Goal: Understand process/instructions

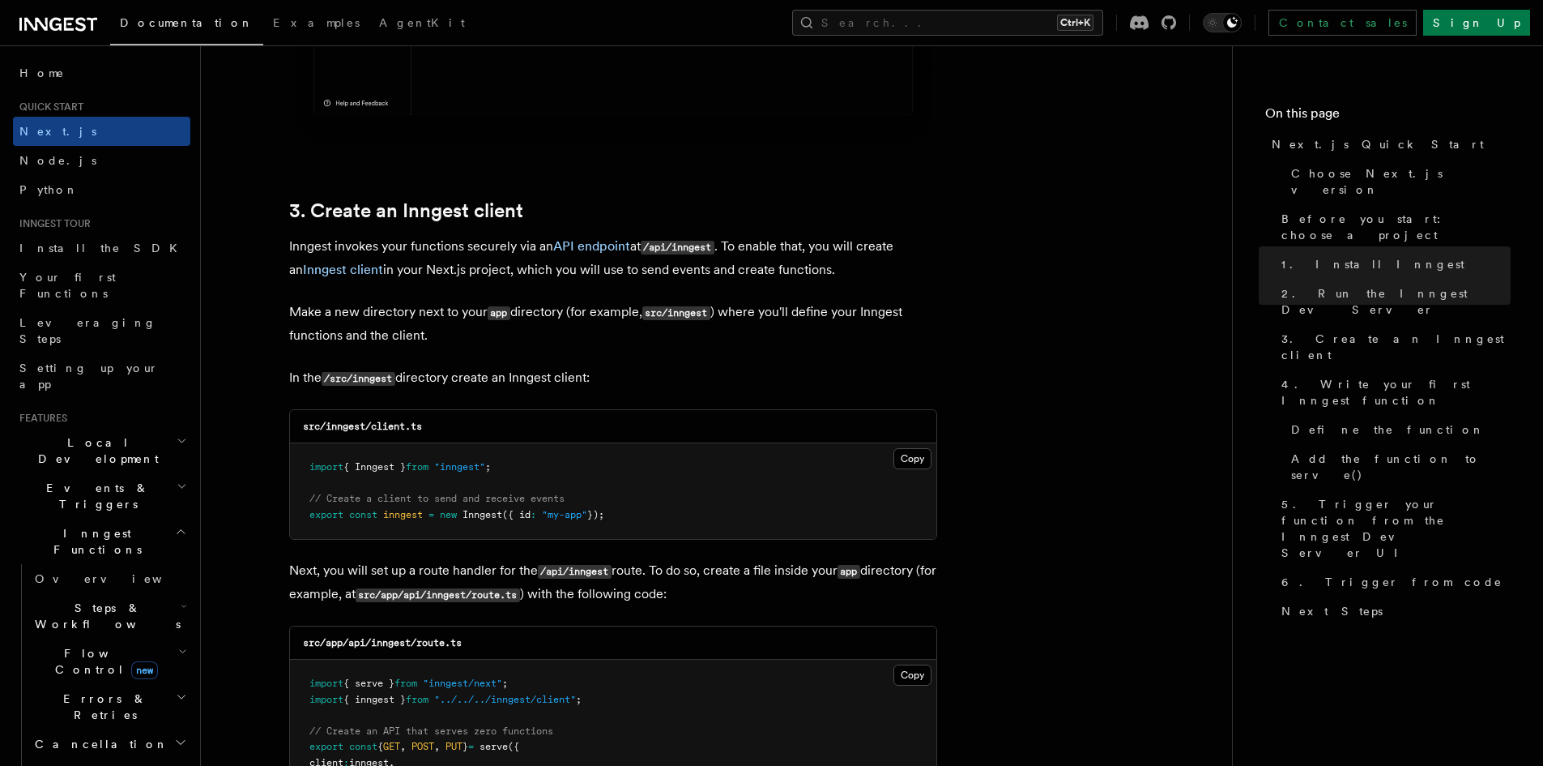
scroll to position [1780, 0]
click at [915, 462] on button "Copy Copied" at bounding box center [913, 457] width 38 height 21
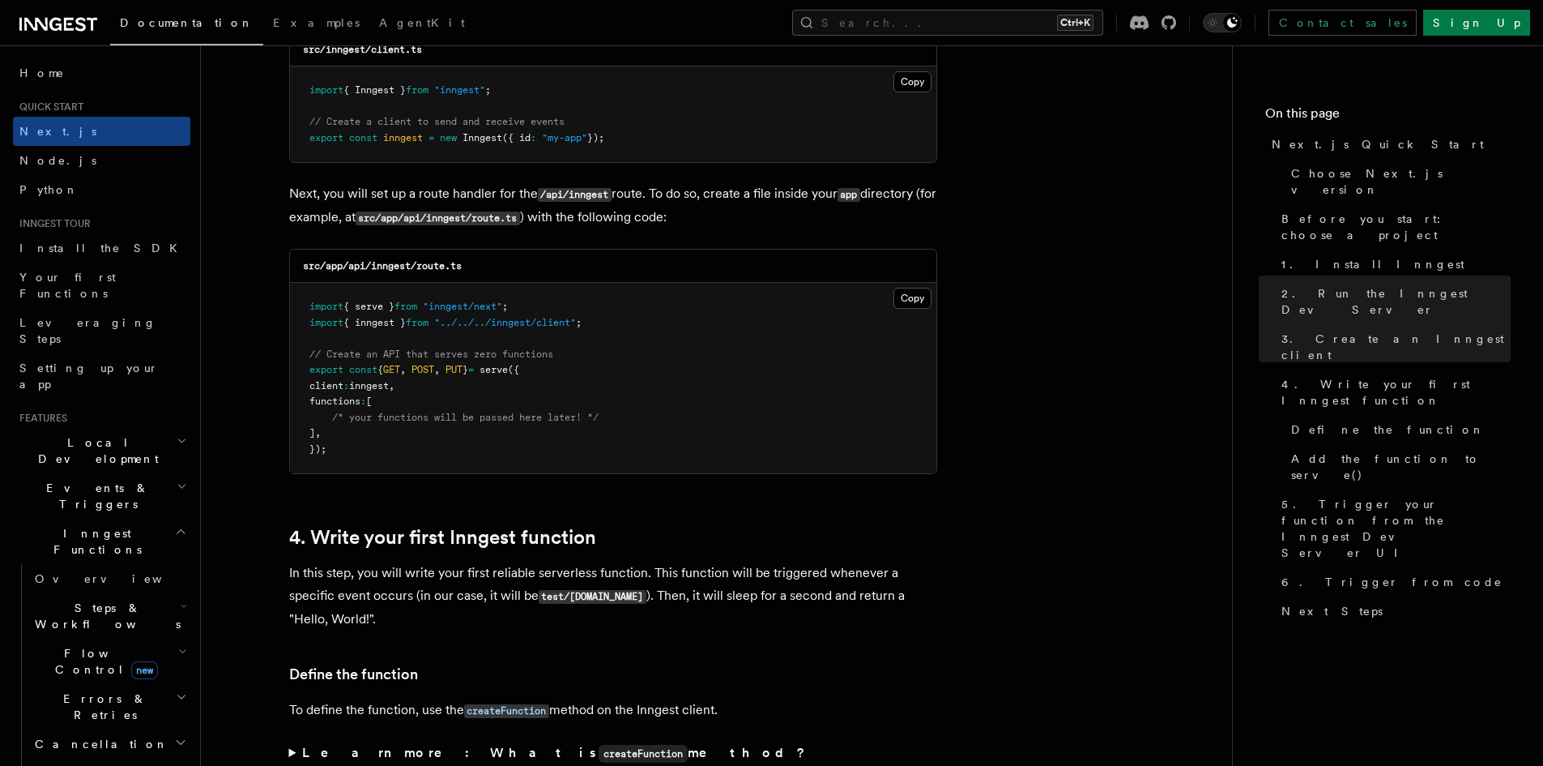
scroll to position [2156, 0]
click at [906, 289] on button "Copy Copied" at bounding box center [913, 297] width 38 height 21
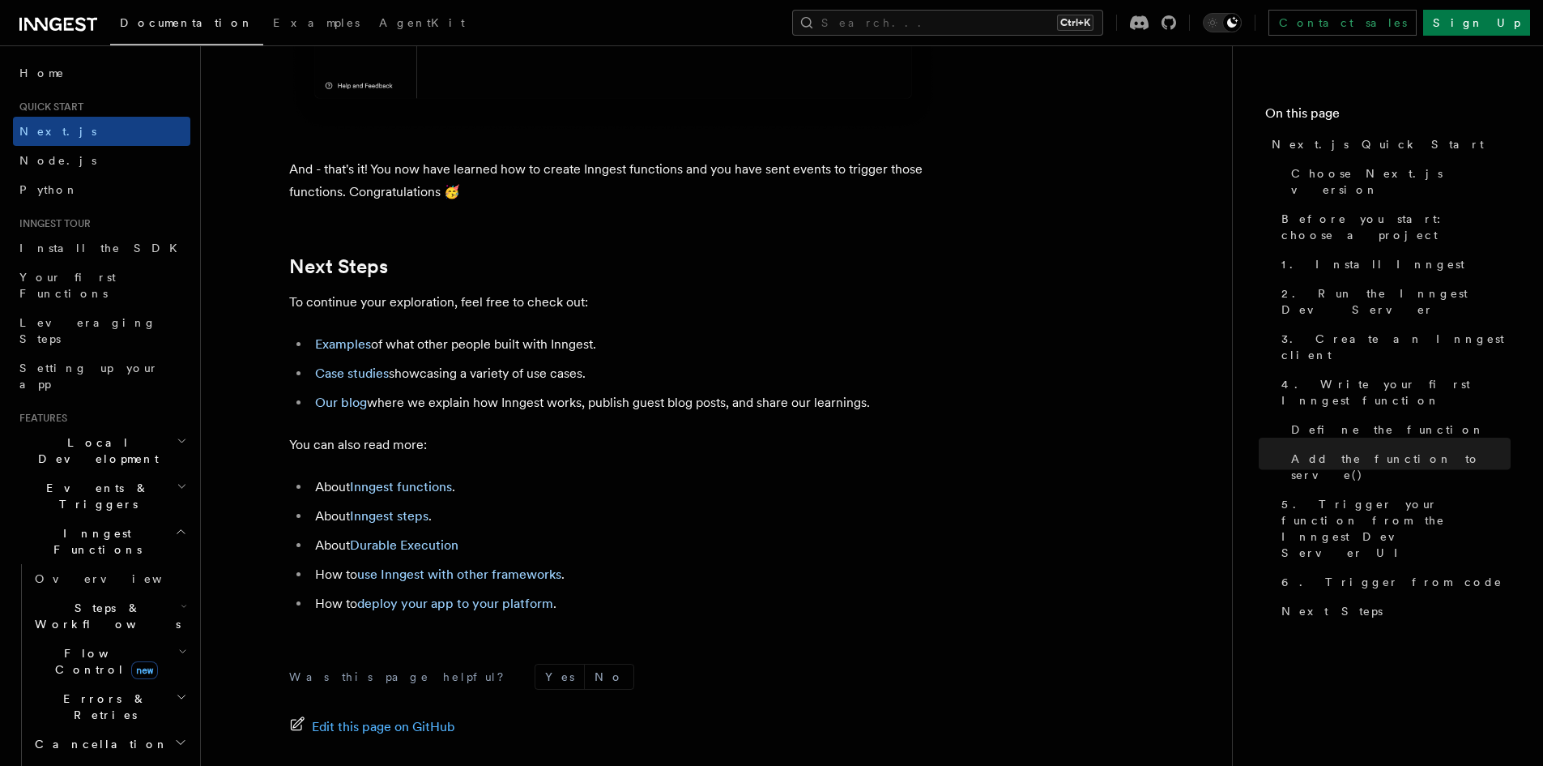
scroll to position [10145, 0]
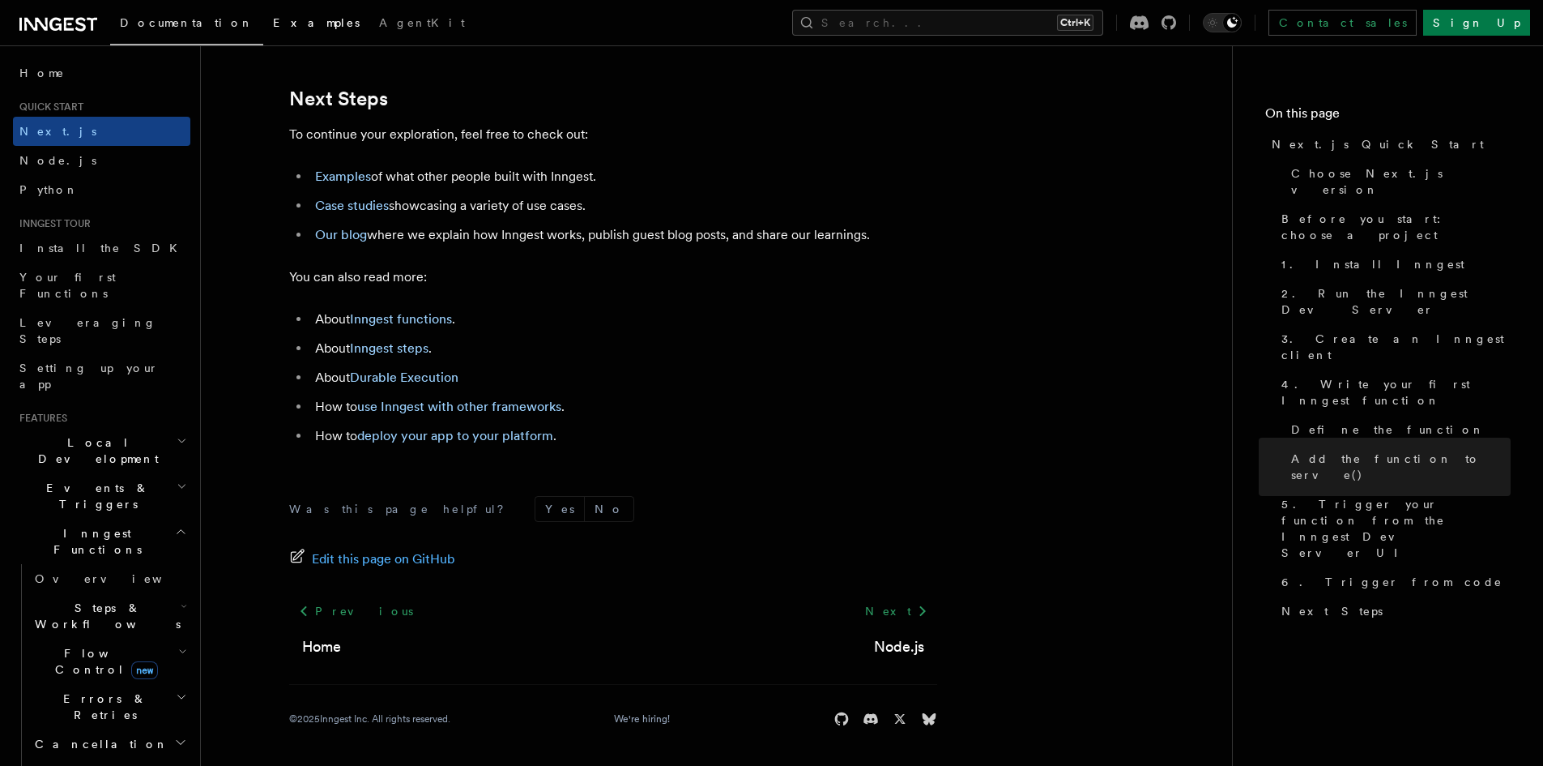
click at [273, 23] on span "Examples" at bounding box center [316, 22] width 87 height 13
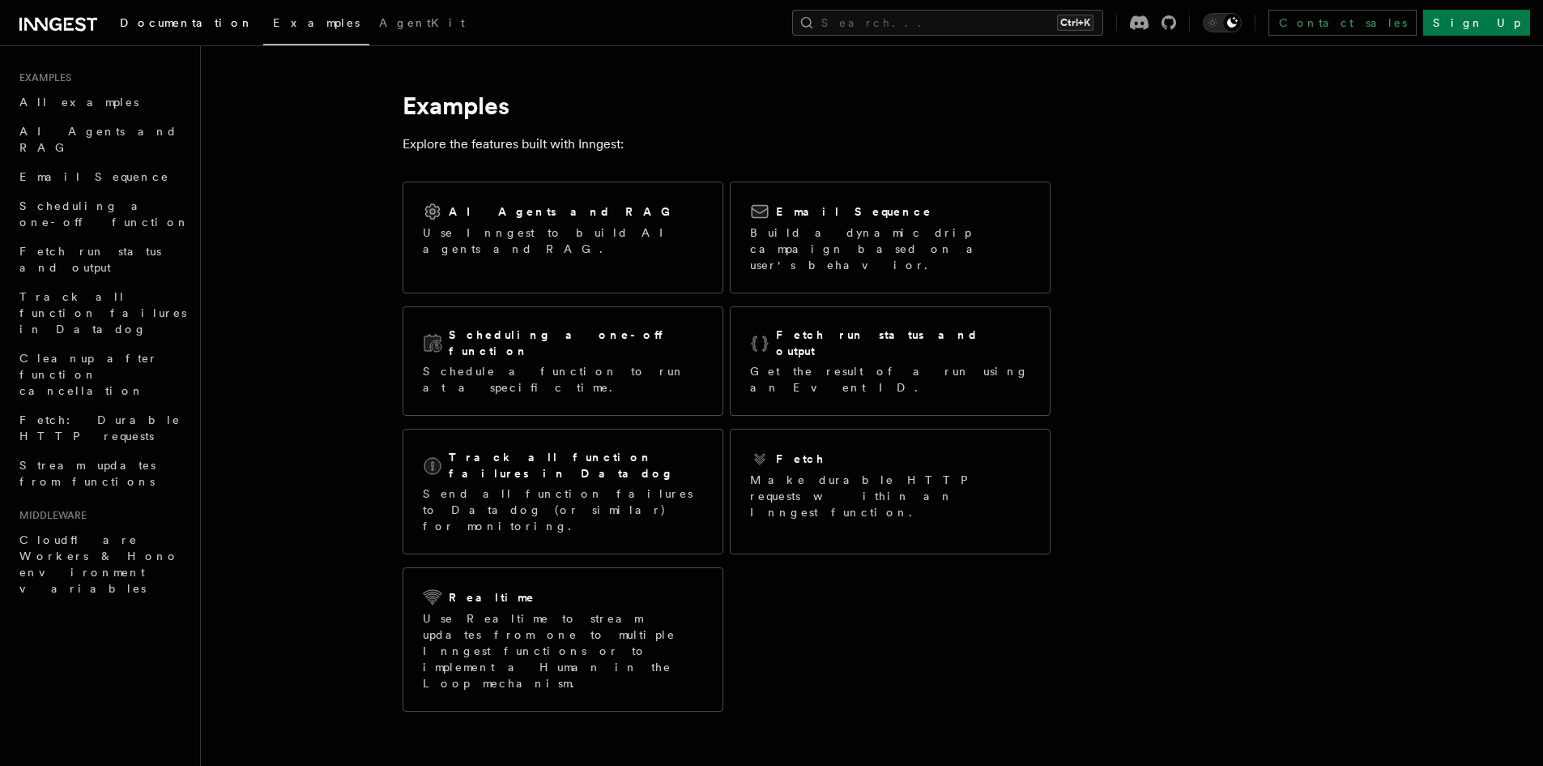
click at [151, 25] on span "Documentation" at bounding box center [187, 22] width 134 height 13
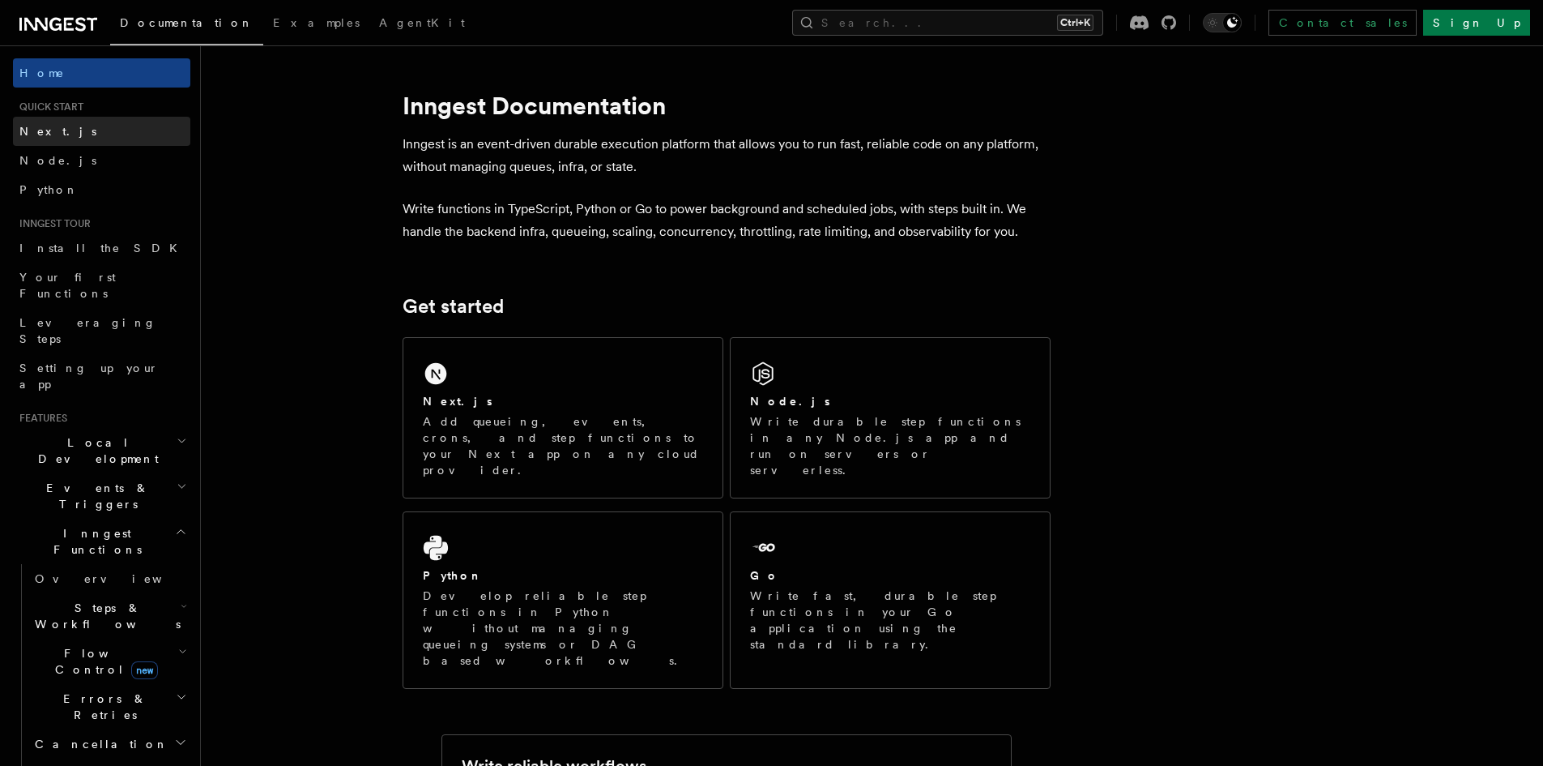
click at [83, 142] on link "Next.js" at bounding box center [101, 131] width 177 height 29
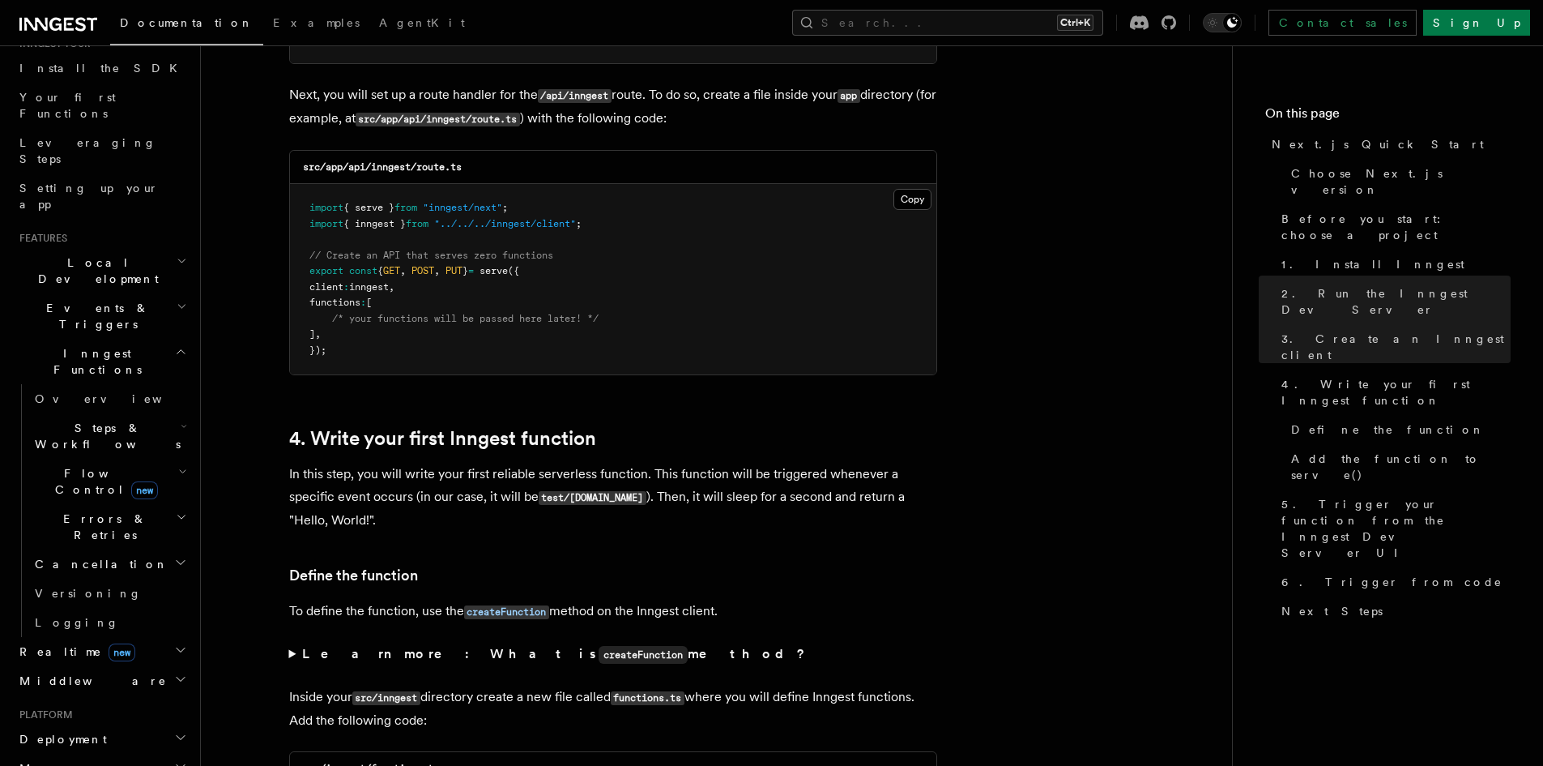
scroll to position [179, 0]
click at [147, 249] on h2 "Local Development" at bounding box center [101, 271] width 177 height 45
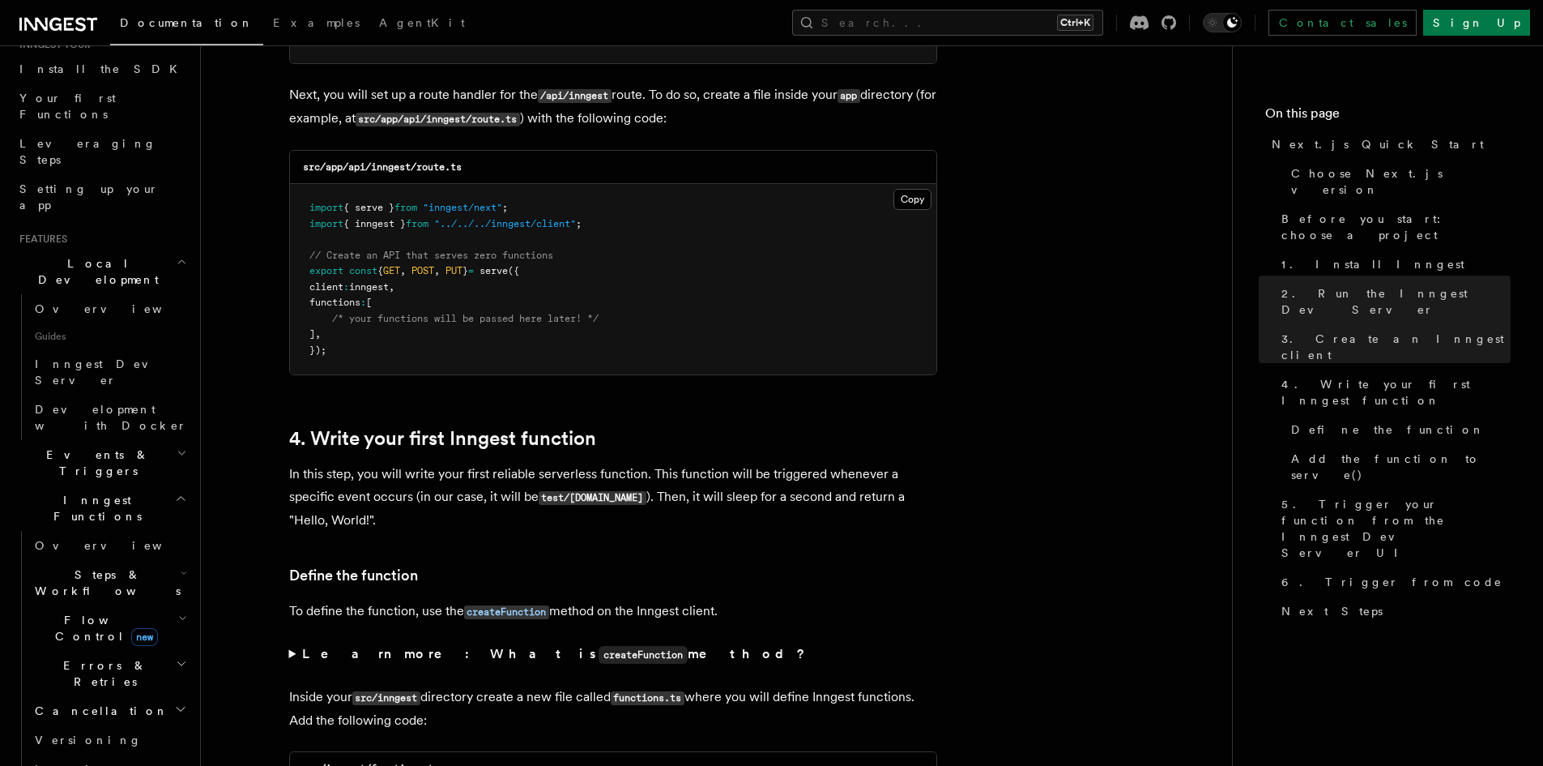
click at [147, 249] on h2 "Local Development" at bounding box center [101, 271] width 177 height 45
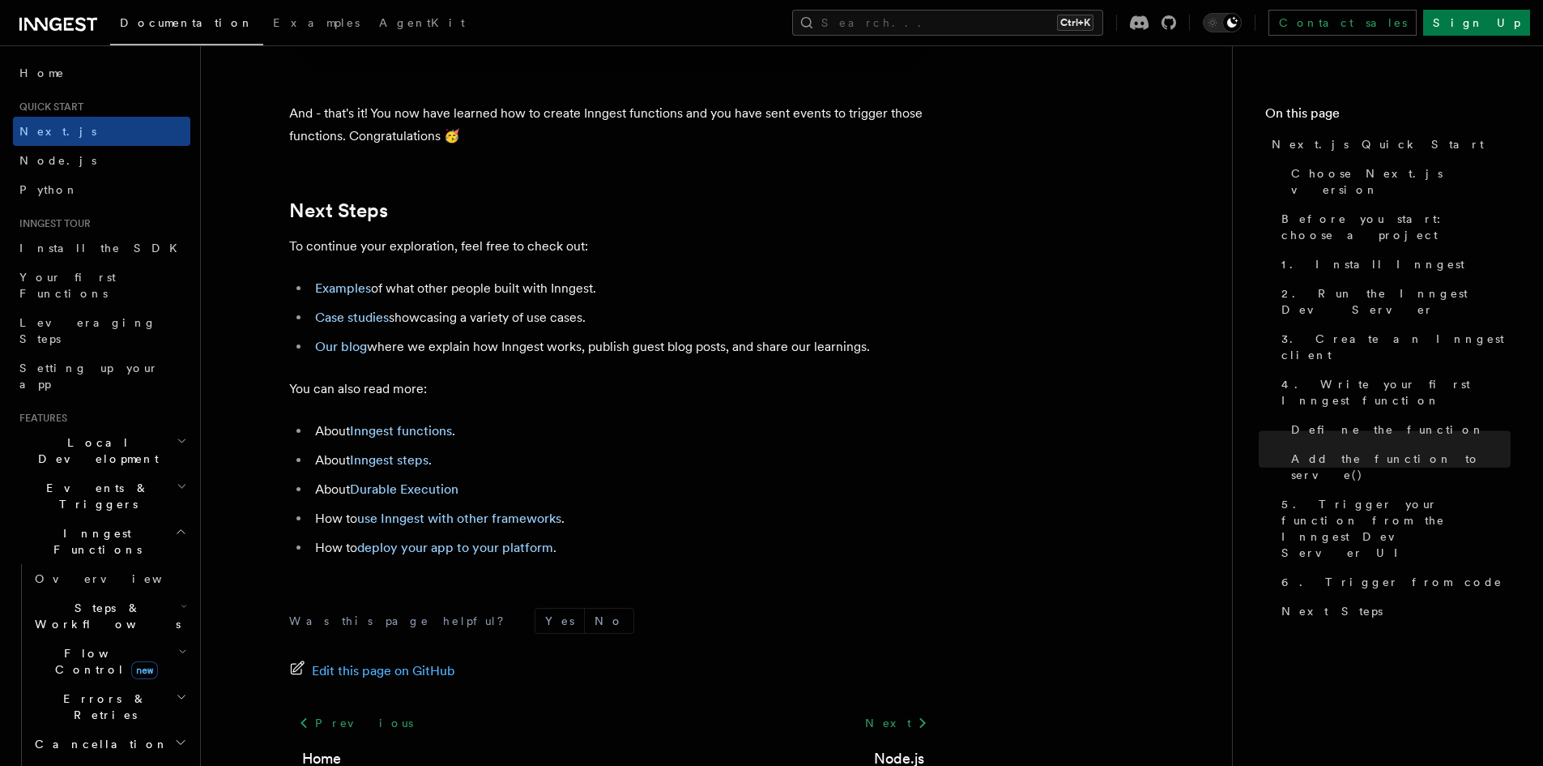
scroll to position [10145, 0]
